Goal: Communication & Community: Answer question/provide support

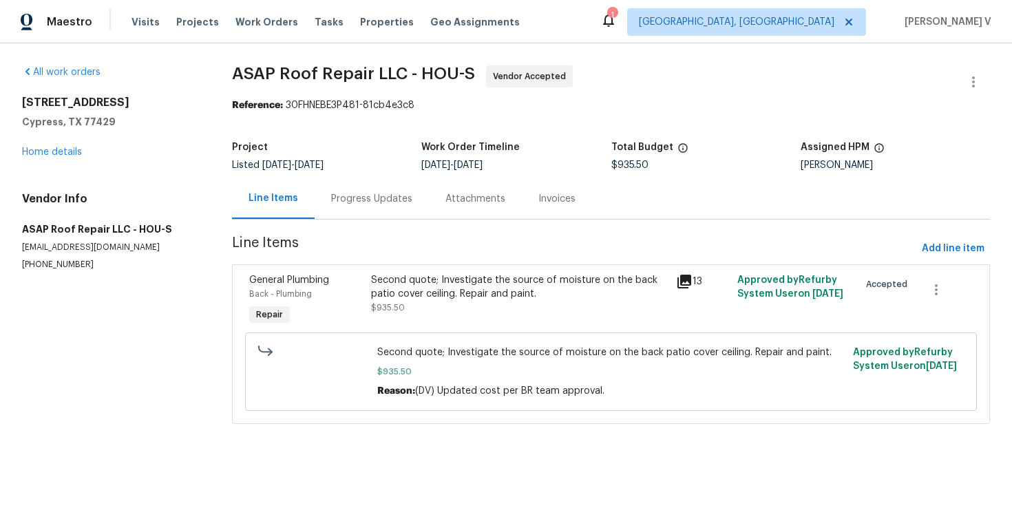
click at [380, 198] on div "Progress Updates" at bounding box center [371, 199] width 81 height 14
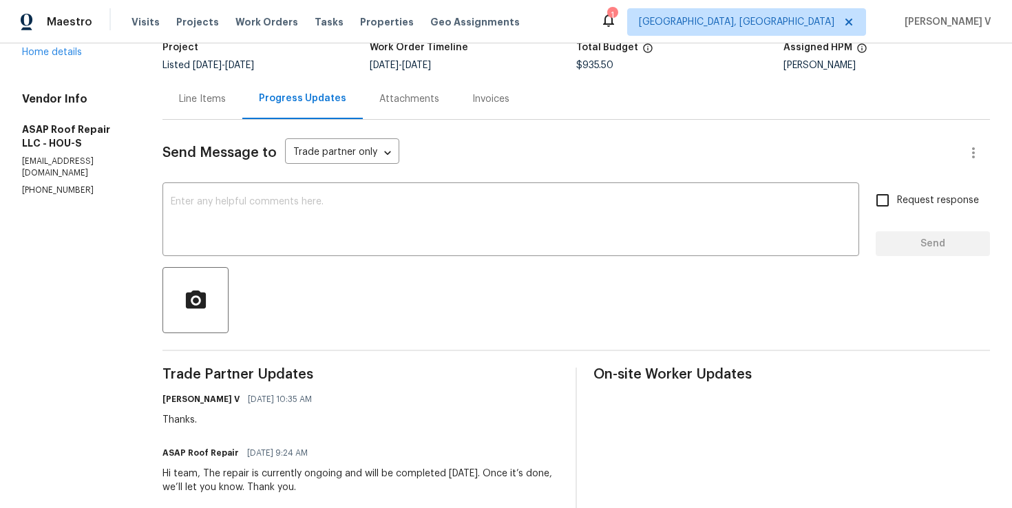
scroll to position [173, 0]
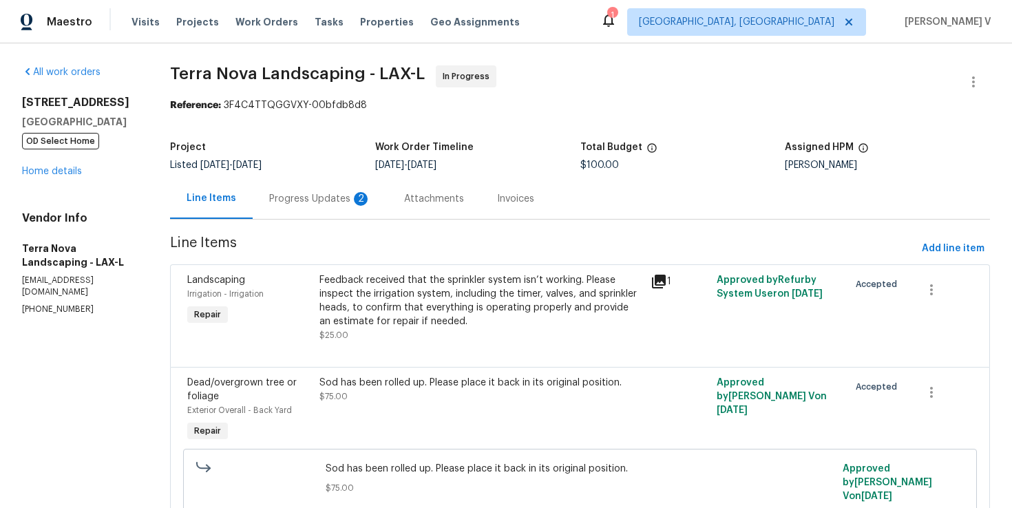
click at [304, 202] on div "Progress Updates 2" at bounding box center [320, 199] width 102 height 14
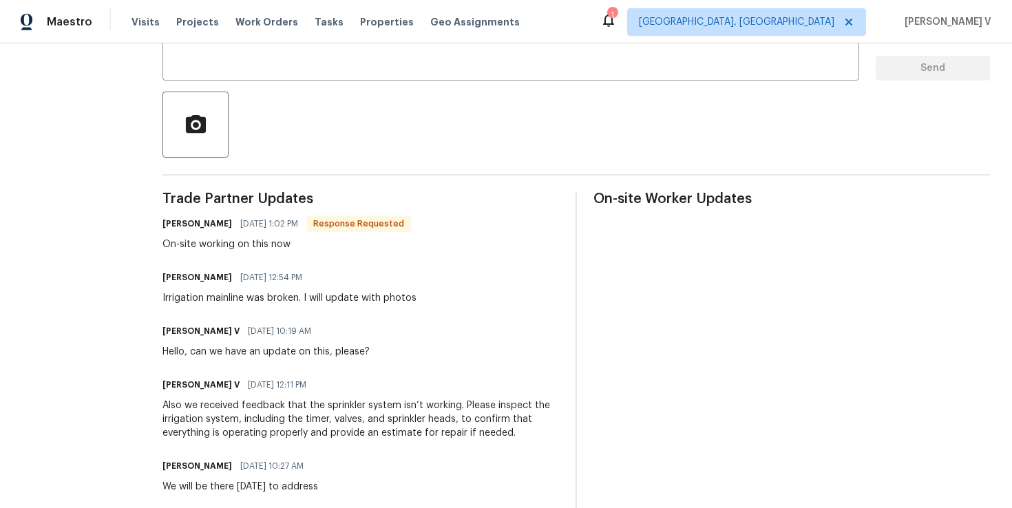
scroll to position [14, 0]
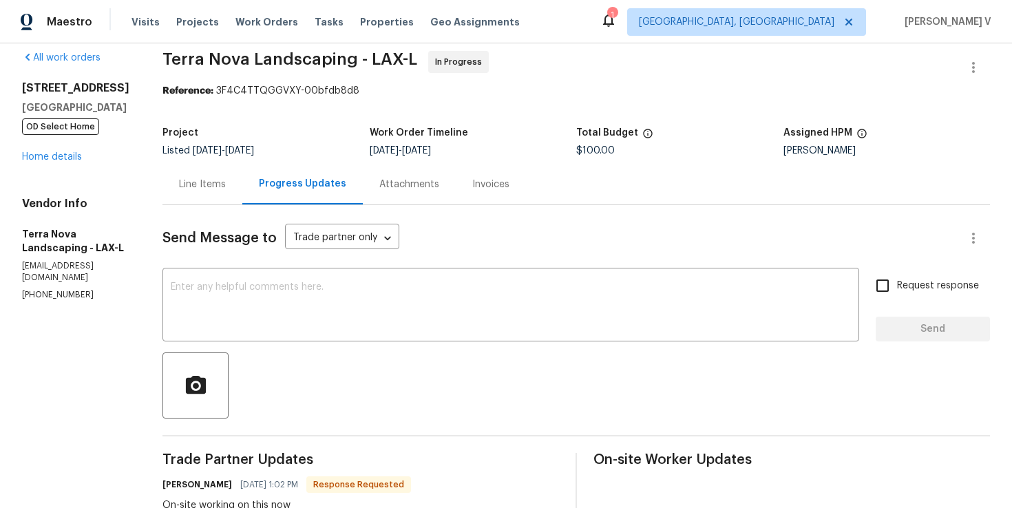
click at [199, 195] on div "Line Items" at bounding box center [202, 184] width 80 height 41
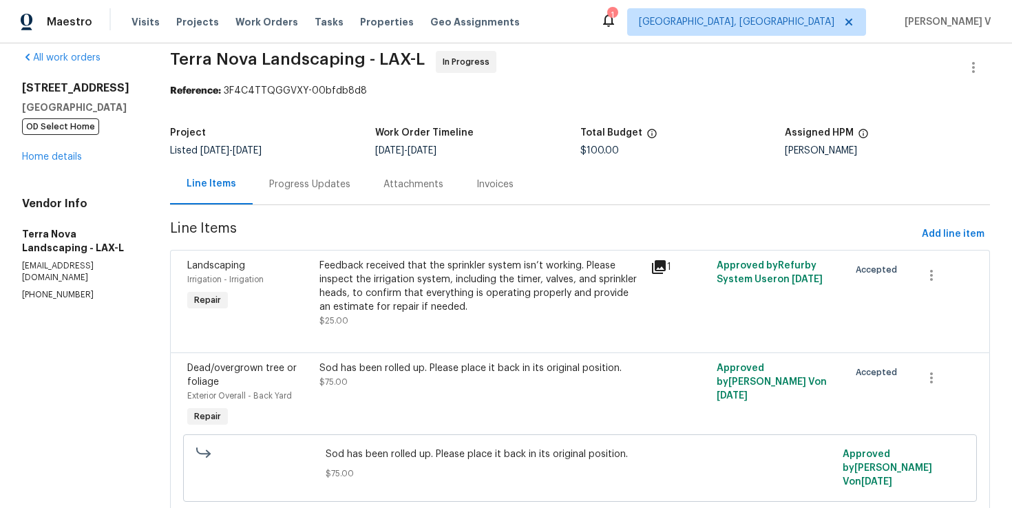
click at [370, 265] on div "Feedback received that the sprinkler system isn’t working. Please inspect the i…" at bounding box center [480, 286] width 322 height 55
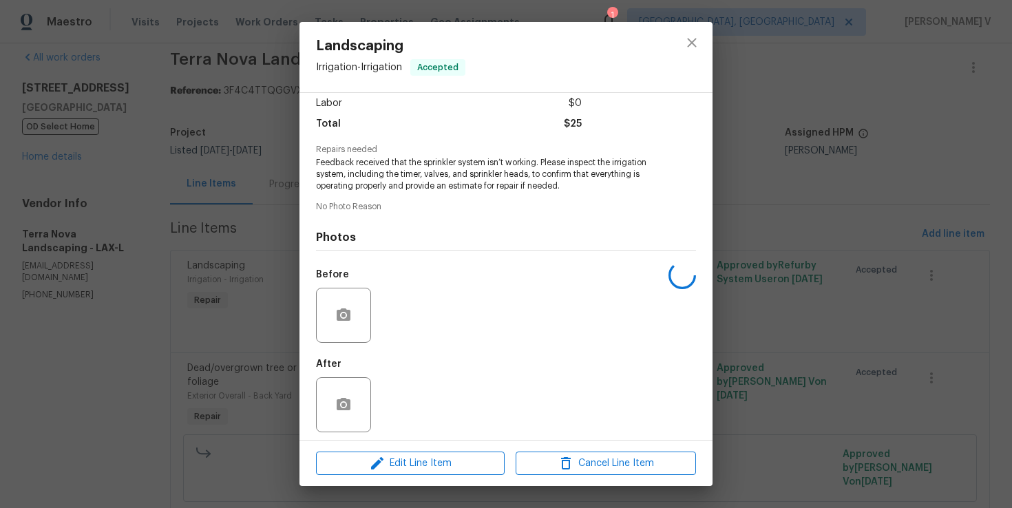
scroll to position [103, 0]
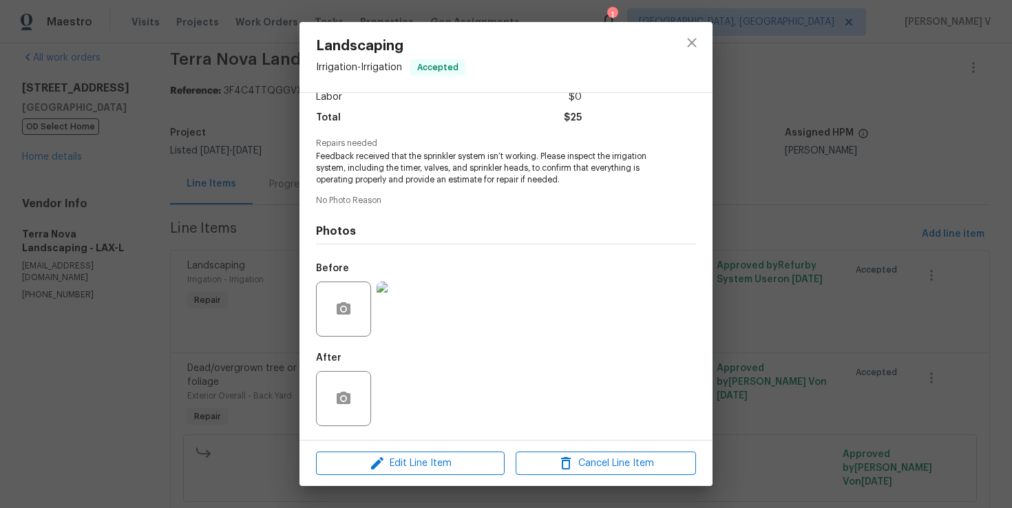
click at [264, 295] on div "Landscaping Irrigation - Irrigation Accepted Vendor Terra Nova Landscaping Acco…" at bounding box center [506, 254] width 1012 height 508
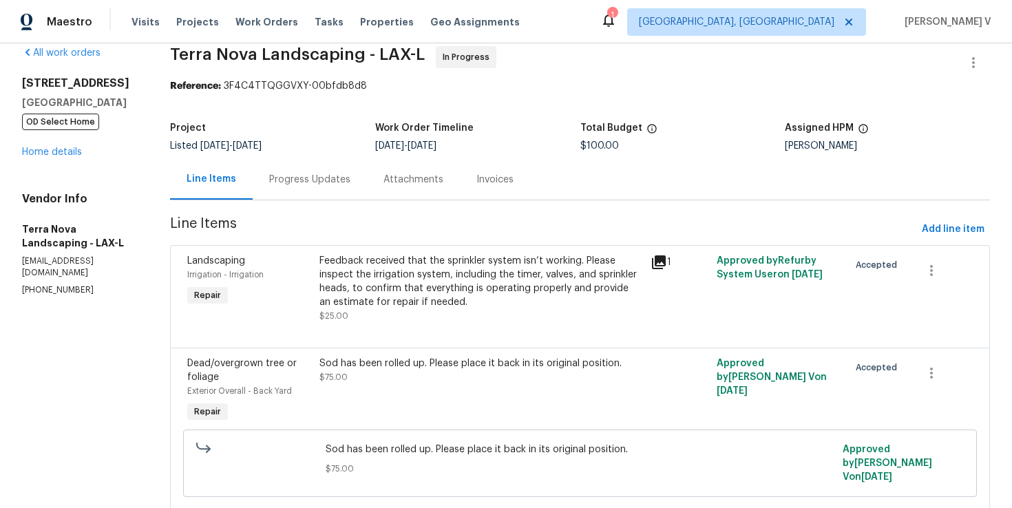
scroll to position [0, 0]
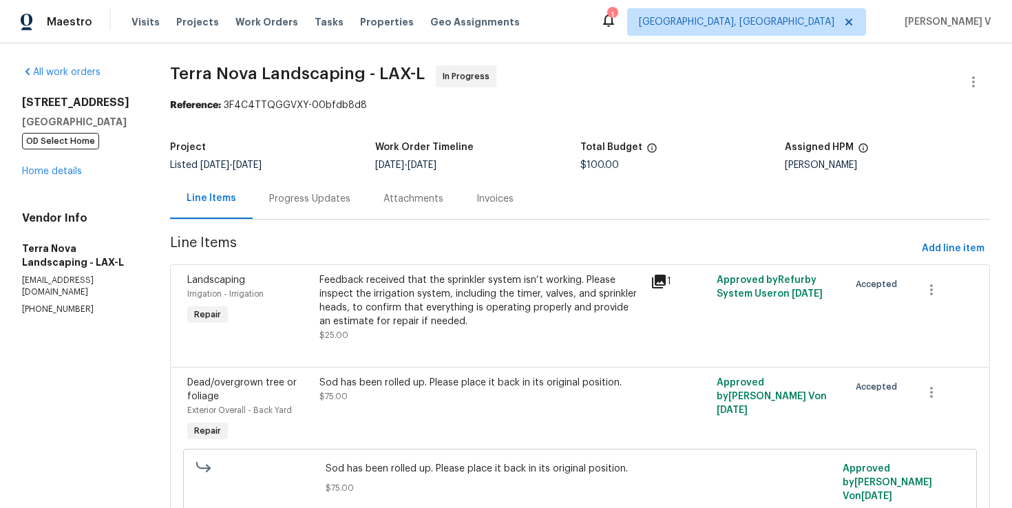
click at [327, 214] on div "Progress Updates" at bounding box center [310, 198] width 114 height 41
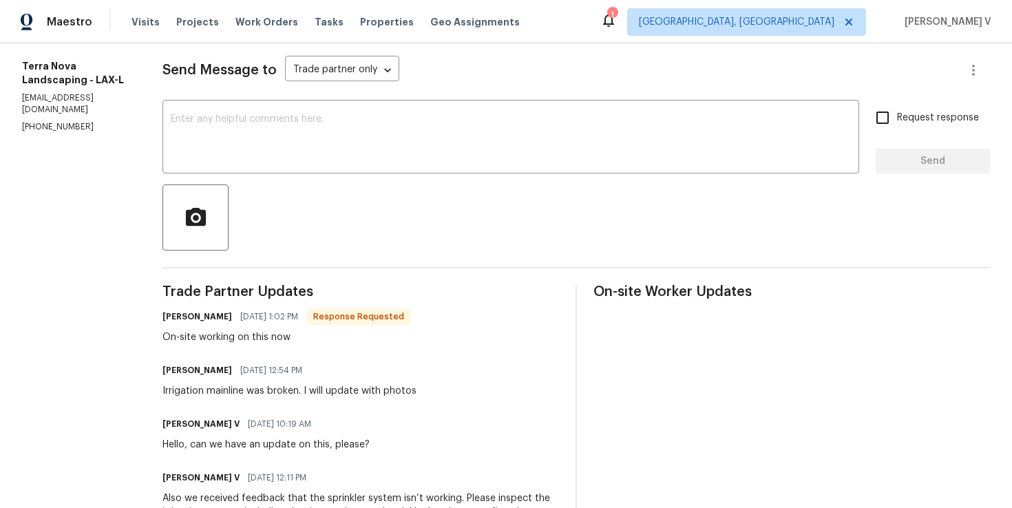
scroll to position [177, 0]
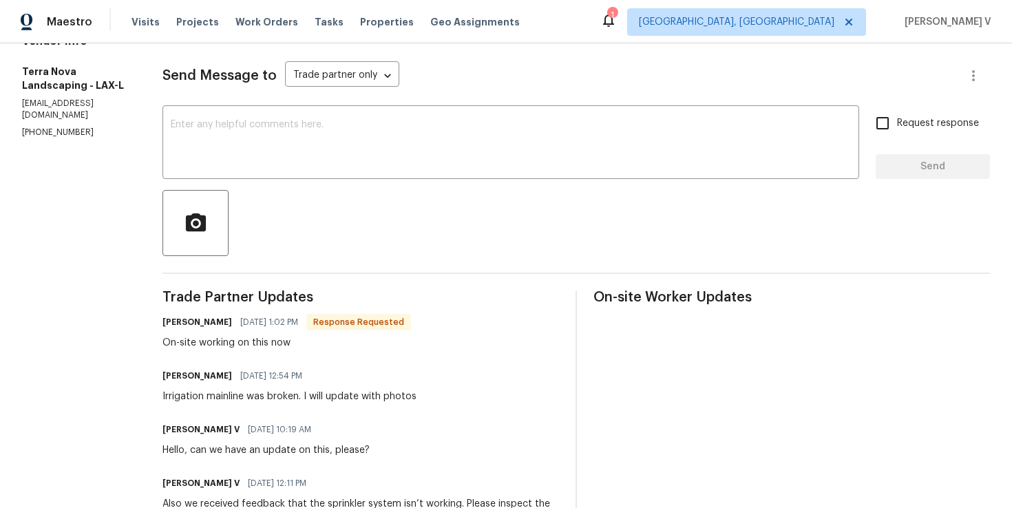
click at [255, 184] on div "Send Message to Trade partner only Trade partner only ​ x ​ Request response Se…" at bounding box center [576, 495] width 828 height 905
click at [252, 149] on textarea at bounding box center [511, 144] width 680 height 48
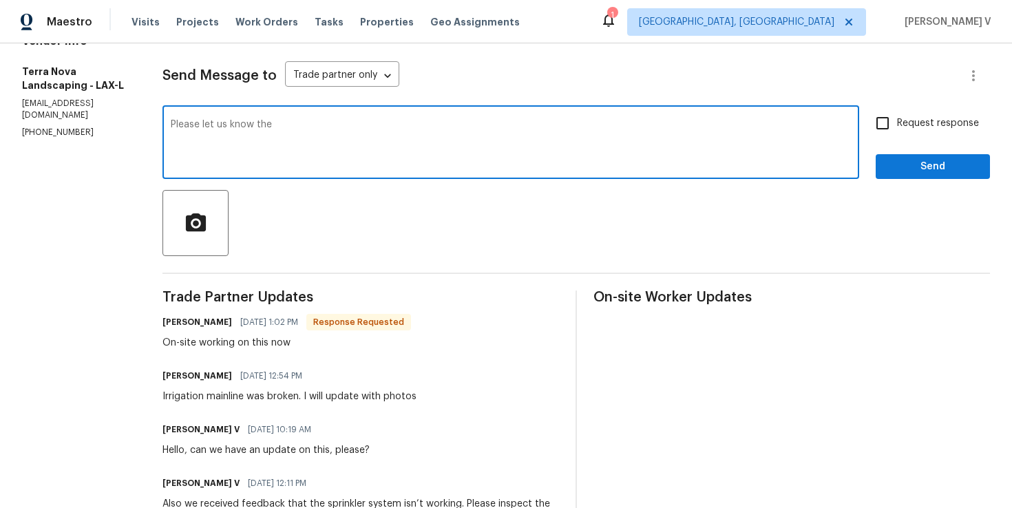
type textarea "Please let us know the"
click at [252, 149] on textarea "Please let us know the" at bounding box center [511, 144] width 680 height 48
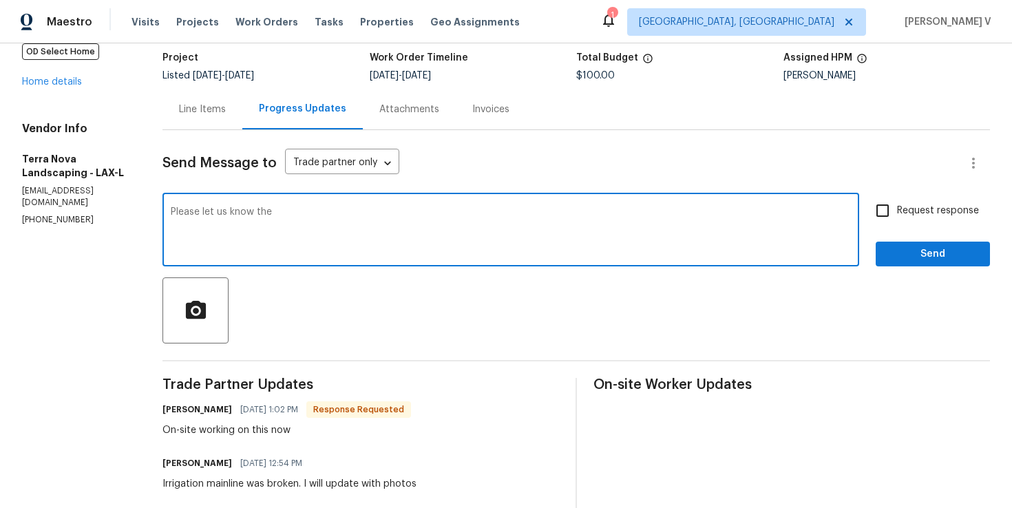
click at [204, 103] on div "Line Items" at bounding box center [202, 110] width 47 height 14
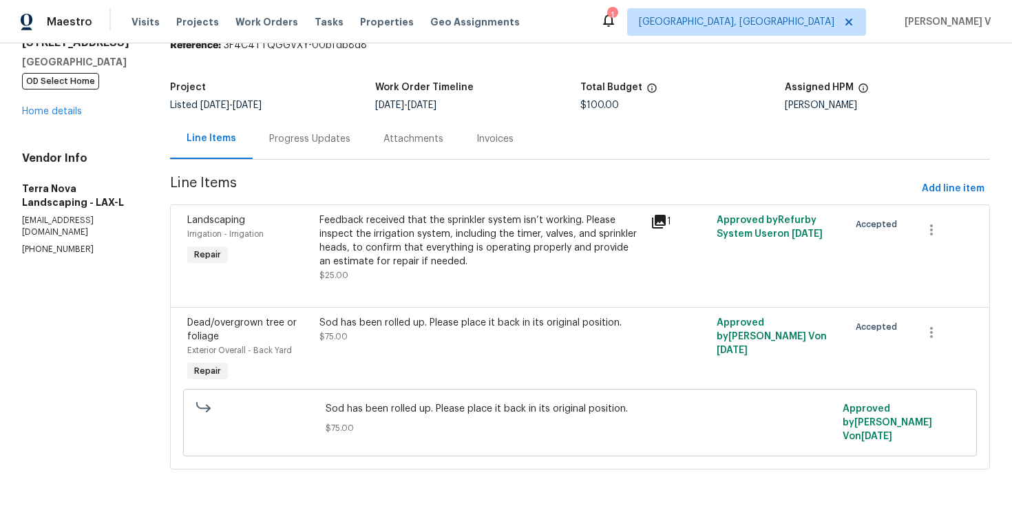
scroll to position [52, 0]
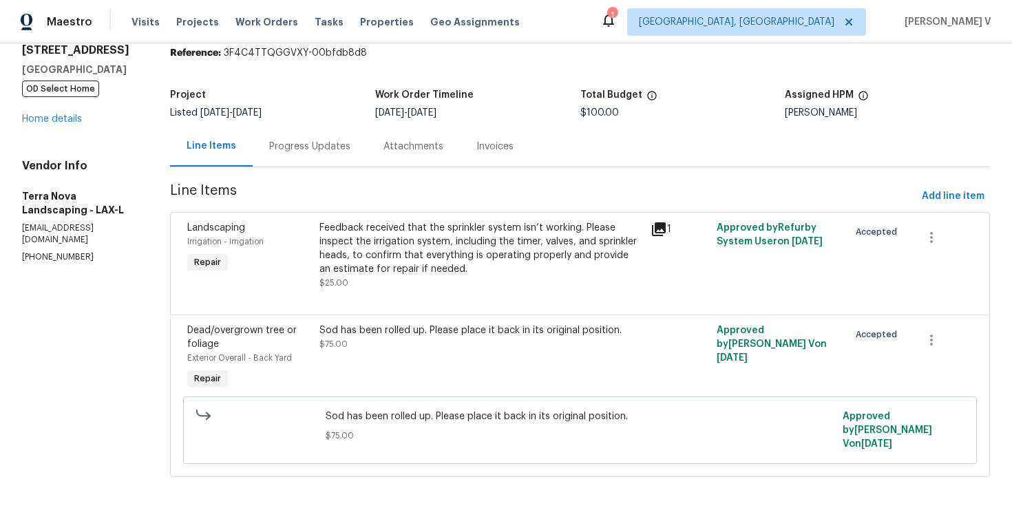
click at [279, 152] on div "Progress Updates" at bounding box center [309, 147] width 81 height 14
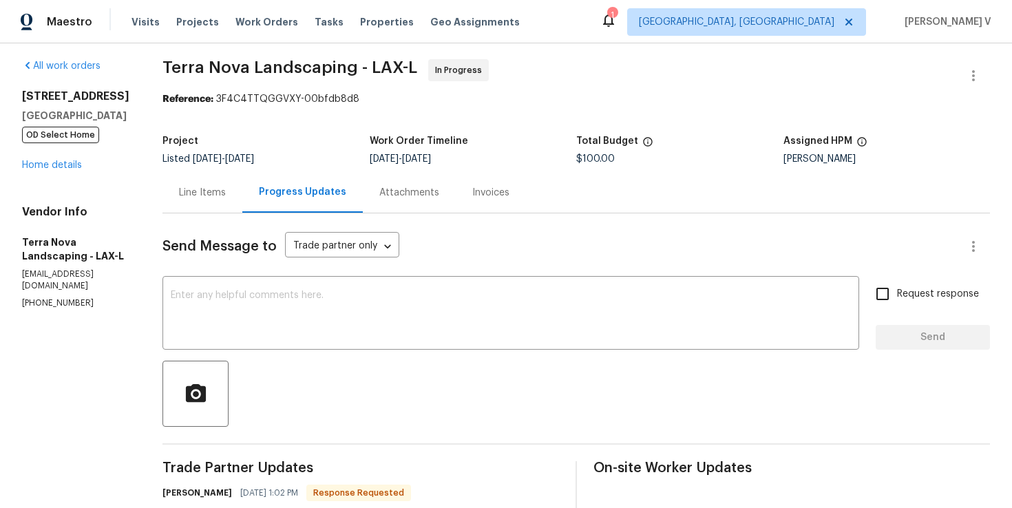
scroll to position [90, 0]
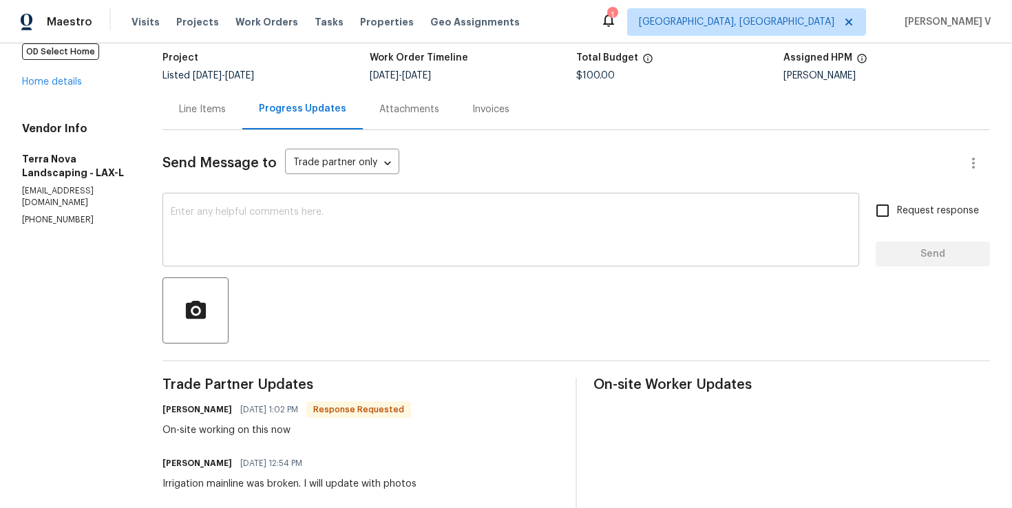
click at [284, 240] on textarea at bounding box center [511, 231] width 680 height 48
paste textarea "Please let us know the"
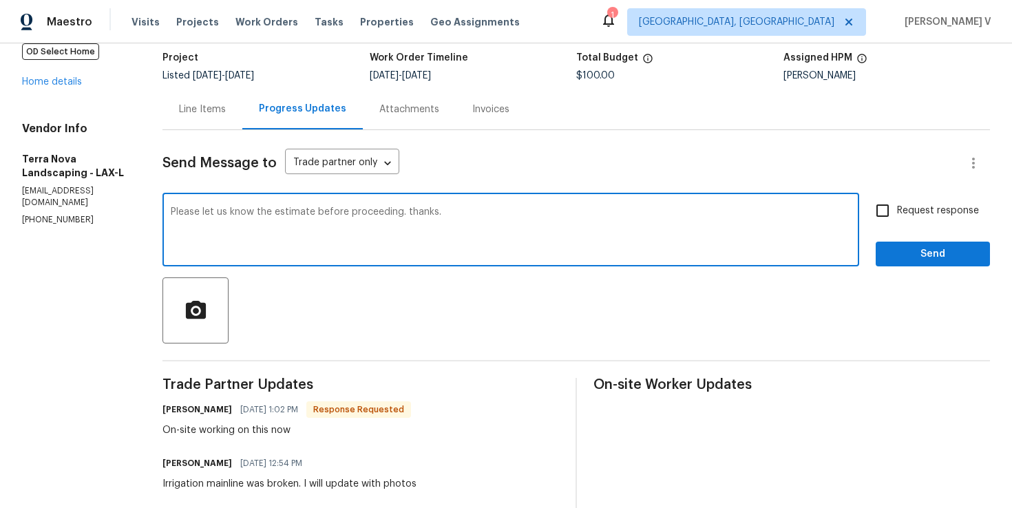
click at [401, 212] on textarea "Please let us know the estimate before proceeding. thanks." at bounding box center [511, 231] width 680 height 48
type textarea "Please let us know the estimate before proceeding. Thanks."
click at [892, 204] on input "Request response" at bounding box center [882, 210] width 29 height 29
checkbox input "true"
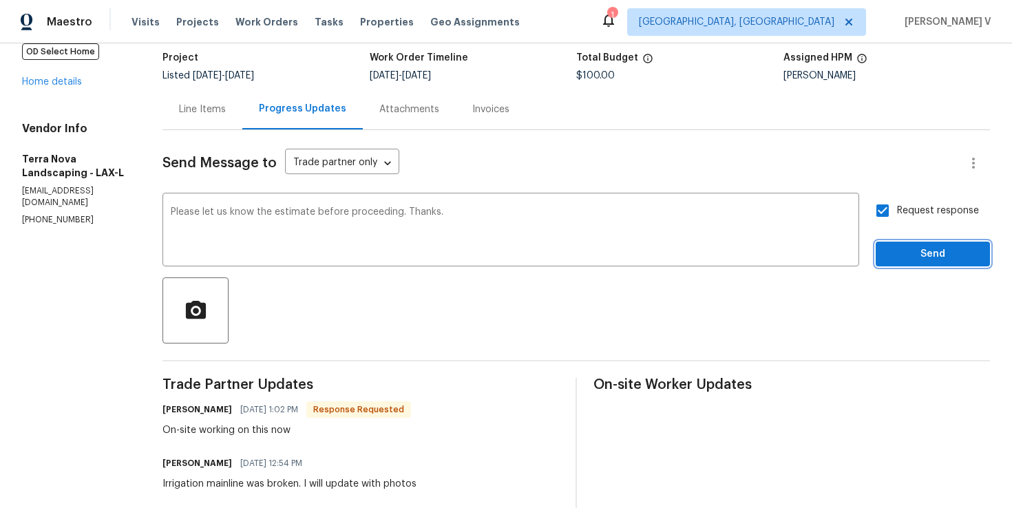
click at [920, 253] on span "Send" at bounding box center [933, 254] width 92 height 17
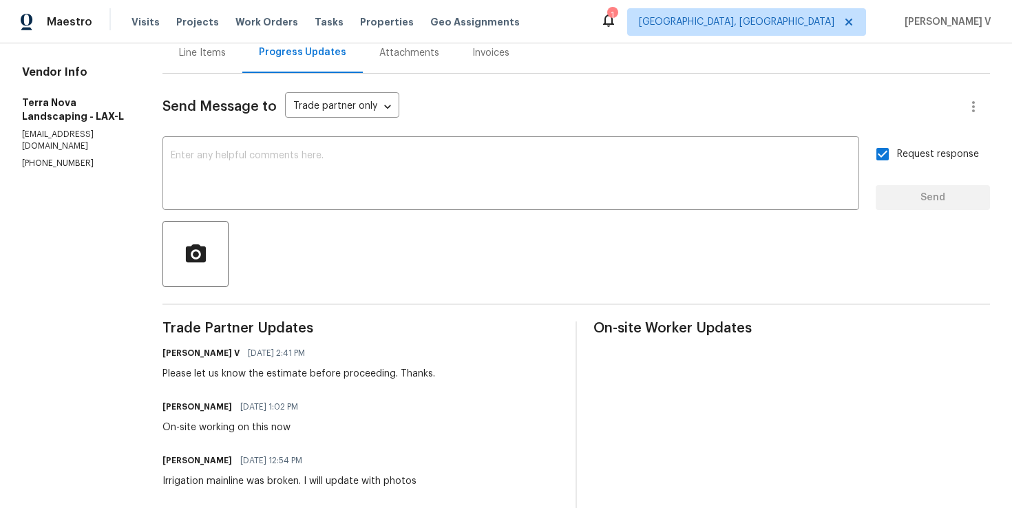
scroll to position [177, 0]
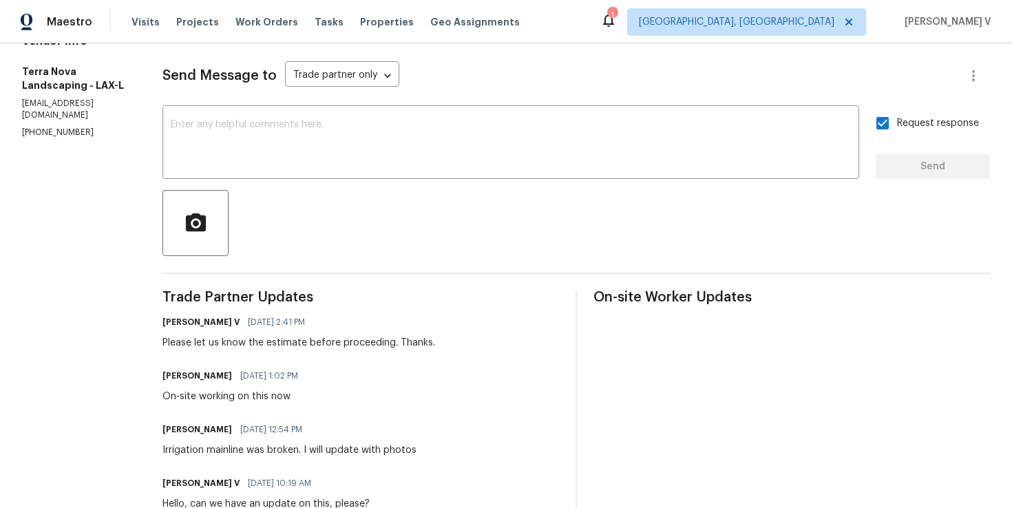
click at [212, 450] on div "Irrigation mainline was broken. I will update with photos" at bounding box center [289, 450] width 254 height 14
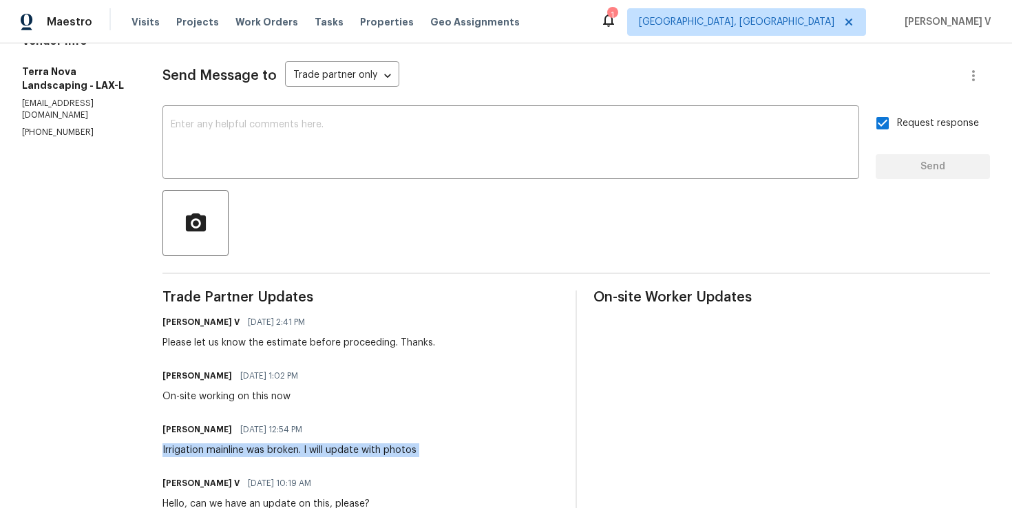
copy div "Irrigation mainline was broken. I will update with photos"
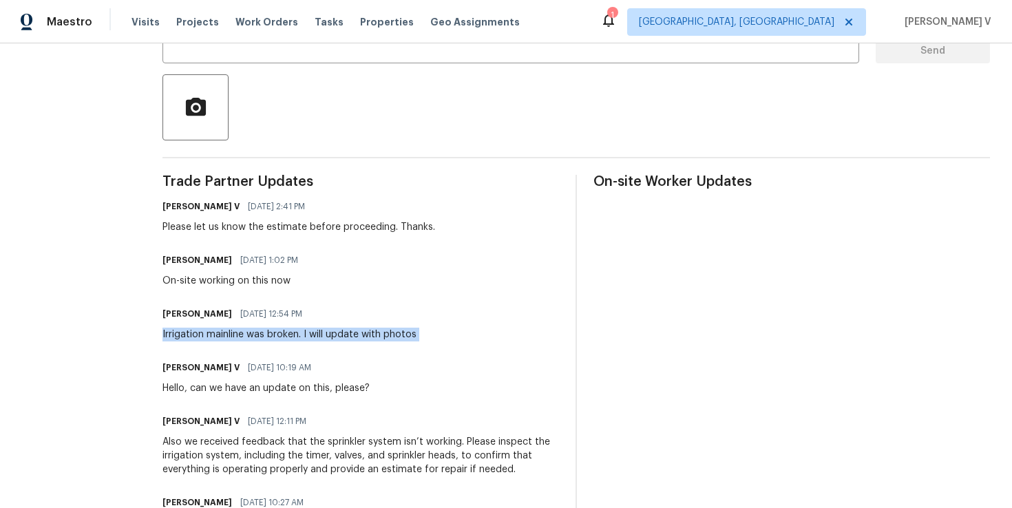
scroll to position [302, 0]
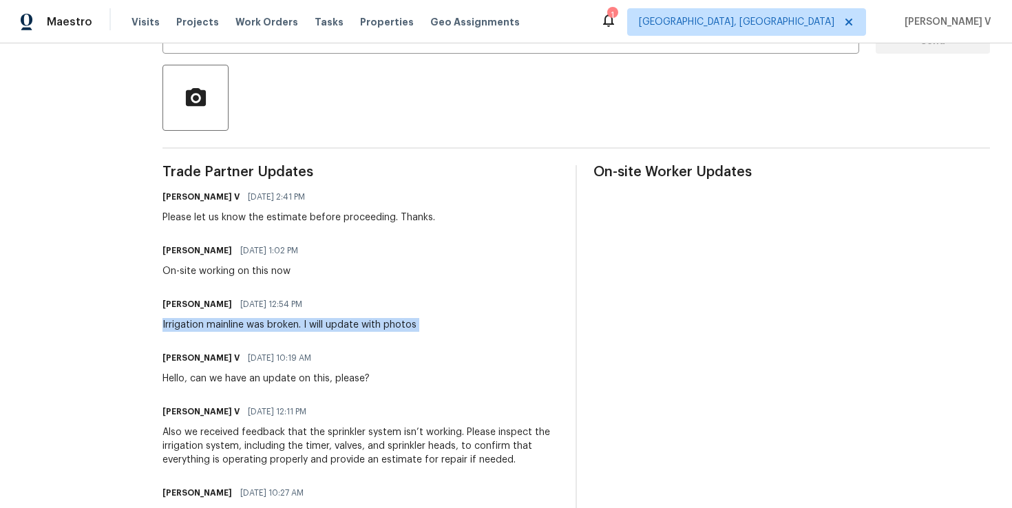
click at [180, 271] on div "On-site working on this now" at bounding box center [234, 271] width 144 height 14
copy div "site"
click at [189, 269] on div "On-site working on this now" at bounding box center [234, 271] width 144 height 14
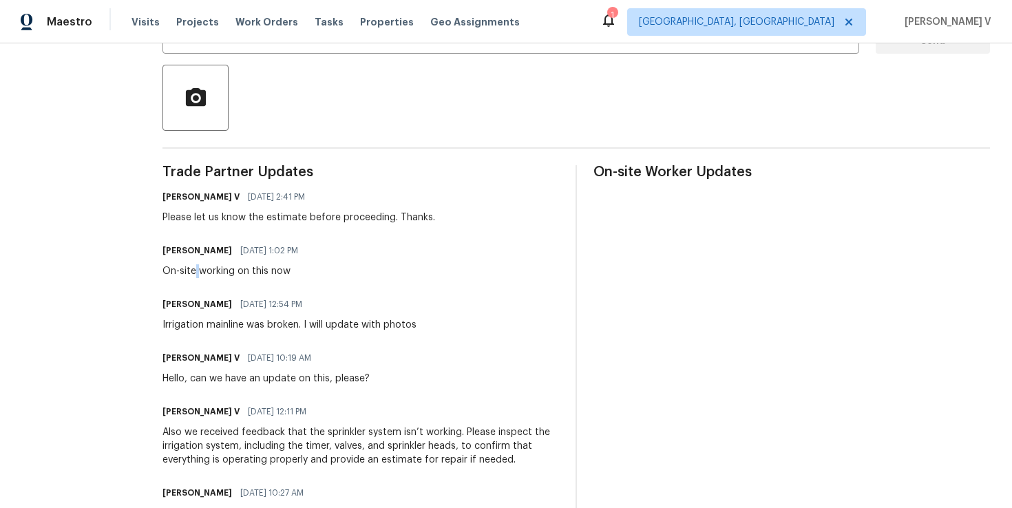
click at [189, 269] on div "On-site working on this now" at bounding box center [234, 271] width 144 height 14
